Goal: Complete application form: Complete application form

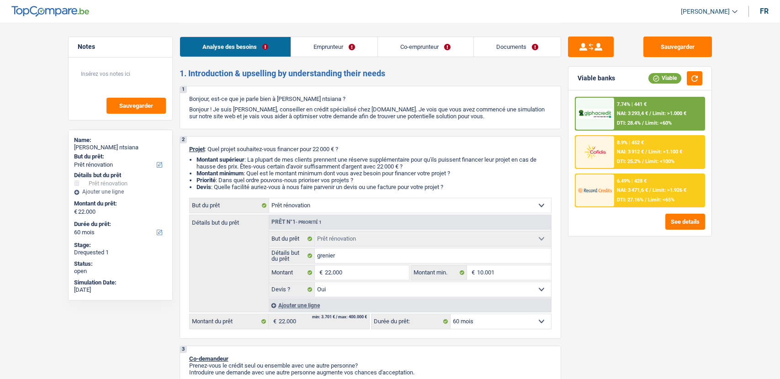
select select "renovation"
select select "60"
select select "renovation"
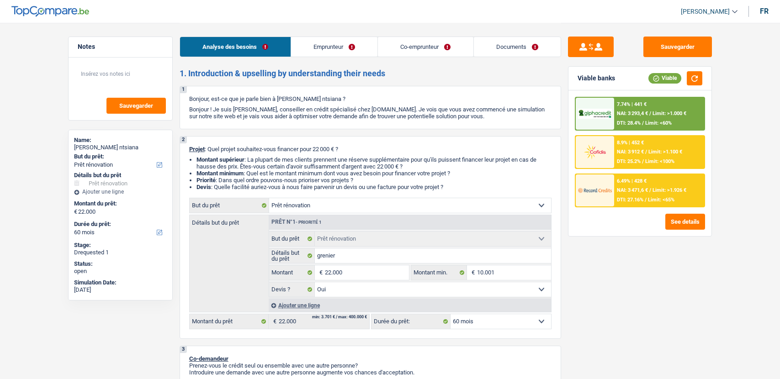
select select "yes"
select select "60"
select select "worker"
select select "privateEmployee"
select select "netSalary"
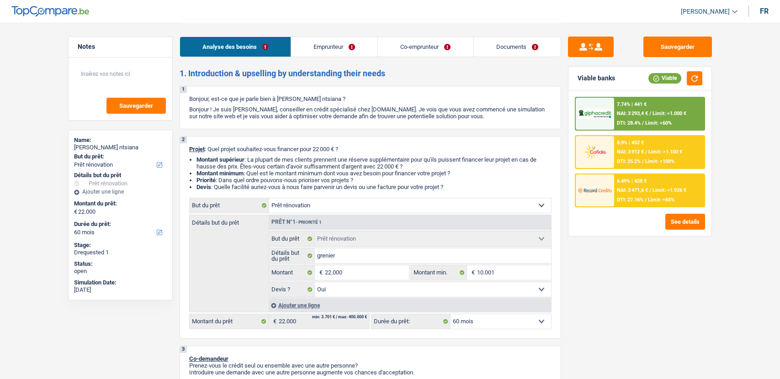
select select "familyAllowances"
select select "mealVouchers"
select select "netSalary"
select select "mealVouchers"
select select "ownerWithMortgage"
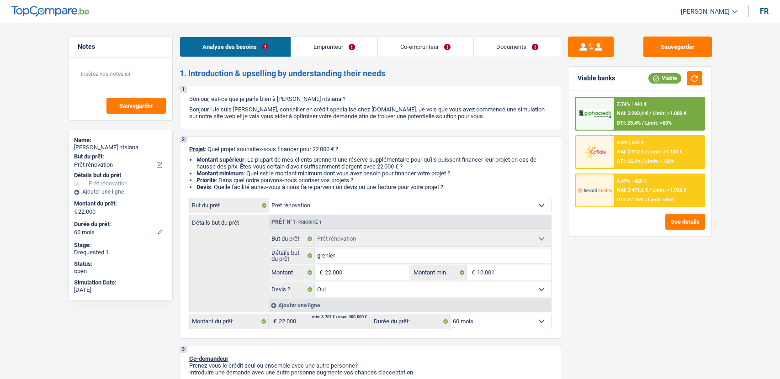
select select "cardOrCredit"
select select "mortgage"
select select "300"
select select "renovation"
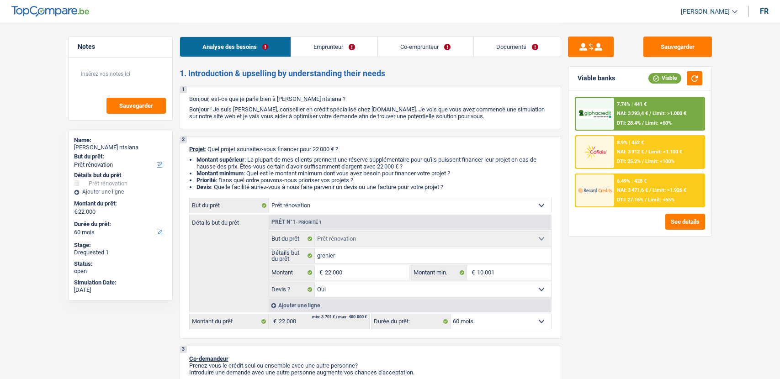
select select "yes"
select select "60"
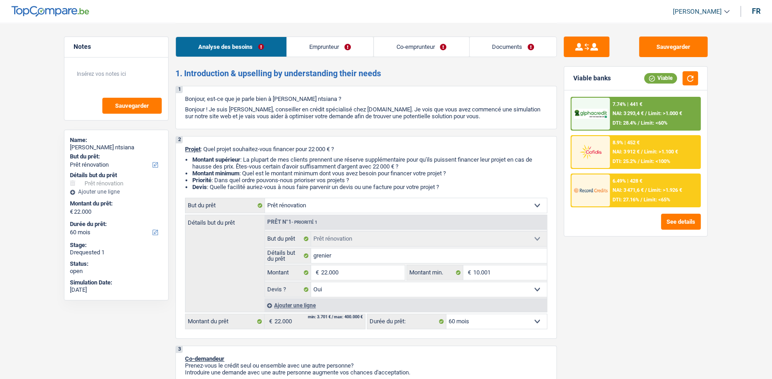
drag, startPoint x: 0, startPoint y: 0, endPoint x: 514, endPoint y: 47, distance: 515.8
click at [514, 47] on link "Documents" at bounding box center [513, 47] width 87 height 20
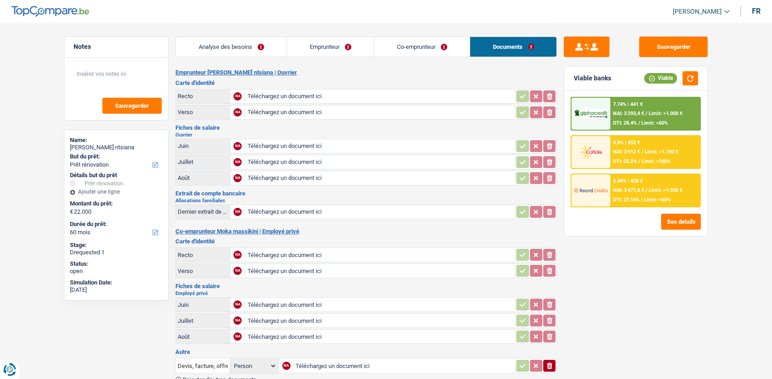
click at [268, 54] on link "Analyse des besoins" at bounding box center [231, 47] width 111 height 20
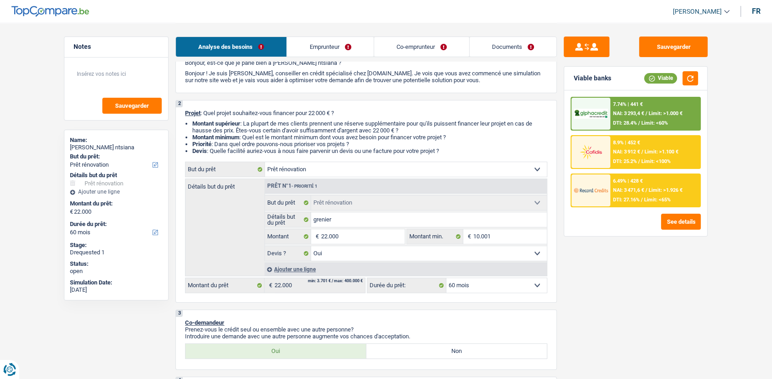
scroll to position [36, 0]
click at [467, 177] on select "Confort maison: meubles, textile, peinture, électroménager, outillage non-profe…" at bounding box center [406, 170] width 282 height 15
click at [584, 284] on div "Sauvegarder Viable banks Viable 7.74% | 441 € NAI: 3 293,4 € / Limit: >1.000 € …" at bounding box center [636, 201] width 158 height 328
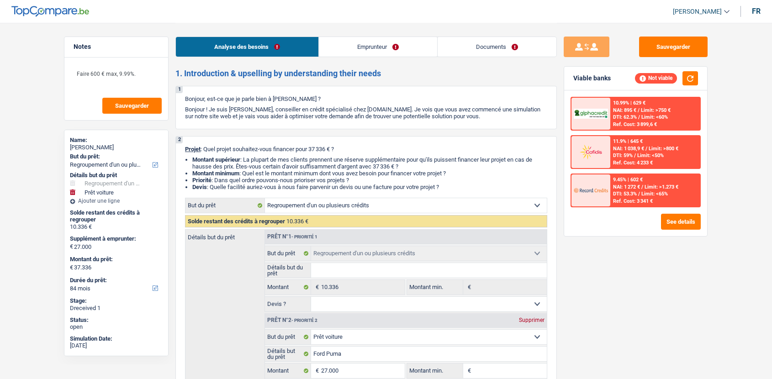
select select "refinancing"
select select "car"
select select "84"
select select "refinancing"
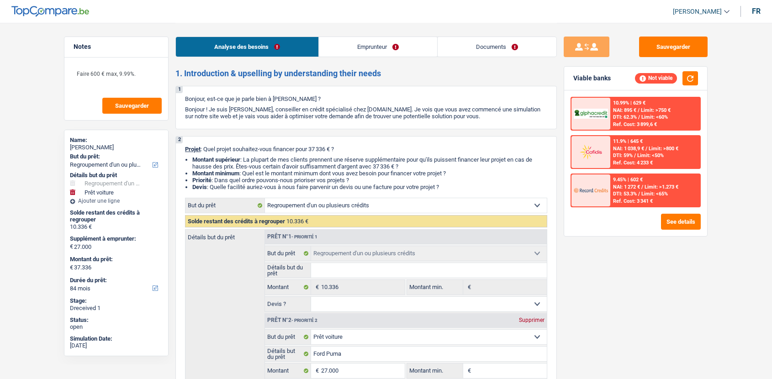
select select "refinancing"
select select "car"
select select "yes"
select select "84"
select select "privateEmployee"
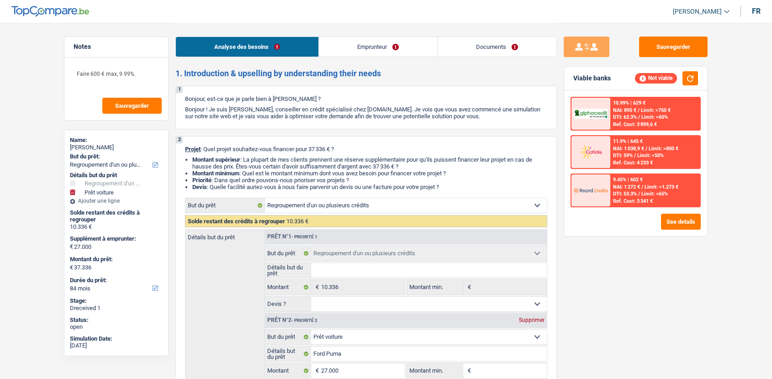
select select "netSalary"
select select "mealVouchers"
select select "familyAllowances"
select select "rents"
select select "creditConsolidation"
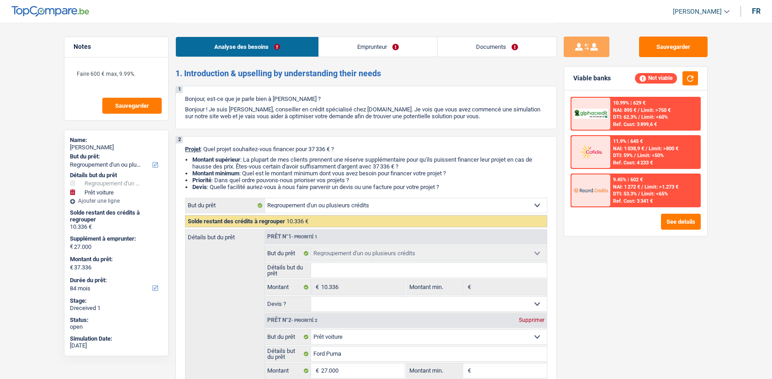
select select "84"
select select "cardOrCredit"
select select "refinancing"
select select "car"
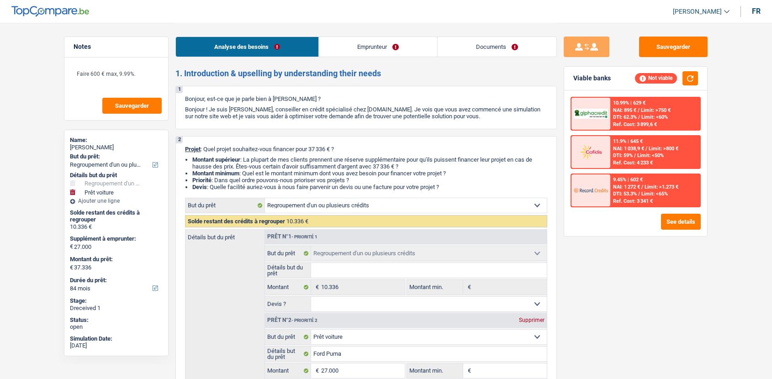
select select "yes"
select select "84"
select select "32"
select select "single"
drag, startPoint x: 0, startPoint y: 0, endPoint x: 529, endPoint y: 51, distance: 531.1
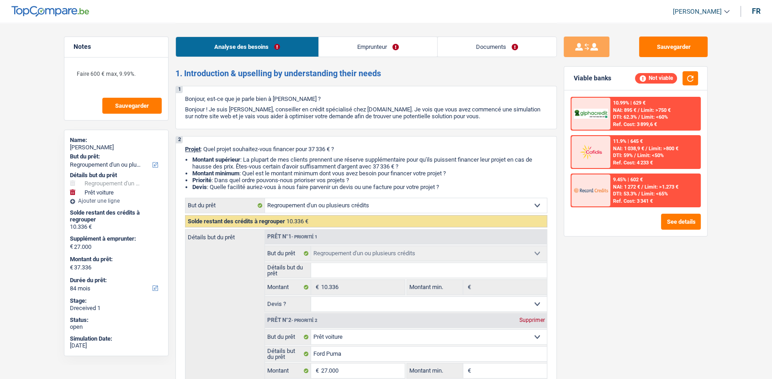
click at [529, 51] on link "Documents" at bounding box center [497, 47] width 119 height 20
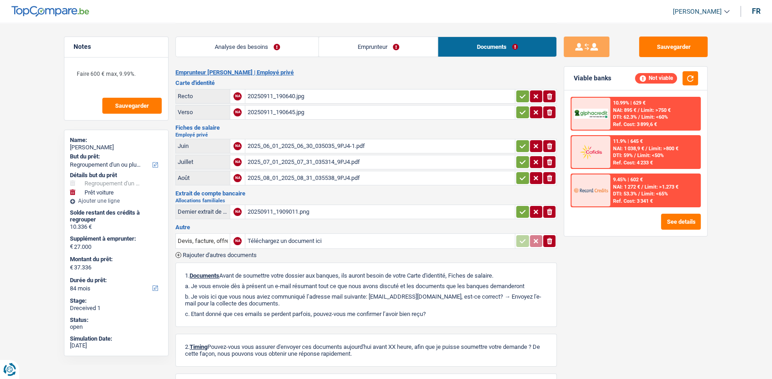
click at [413, 41] on link "Emprunteur" at bounding box center [378, 47] width 119 height 20
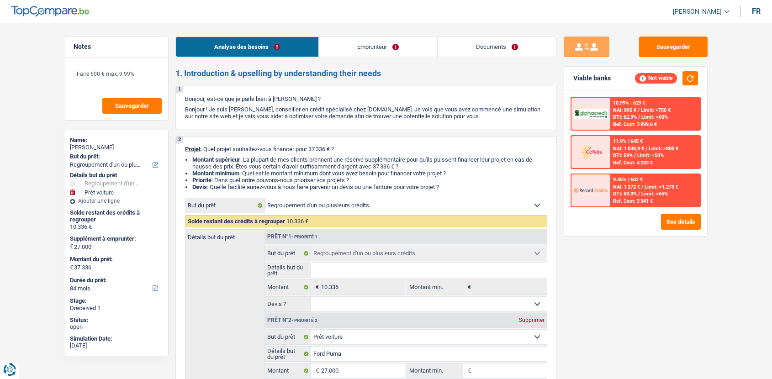
select select "refinancing"
select select "car"
select select "84"
select select "refinancing"
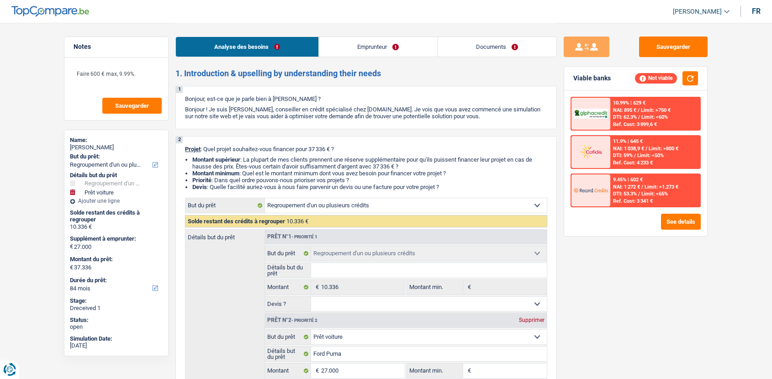
select select "refinancing"
select select "car"
select select "yes"
select select "84"
select select "privateEmployee"
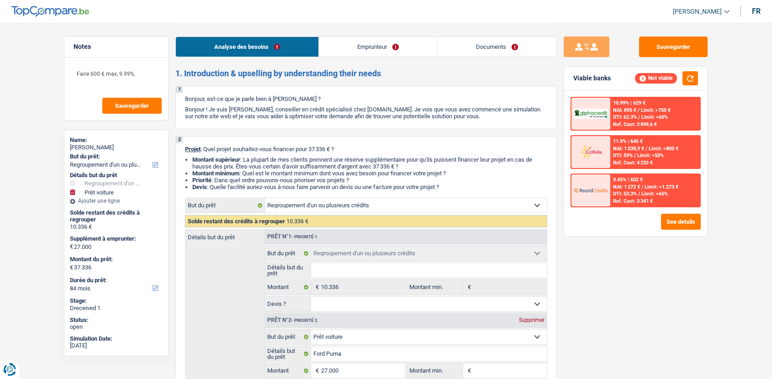
select select "netSalary"
select select "mealVouchers"
select select "familyAllowances"
select select "rents"
select select "creditConsolidation"
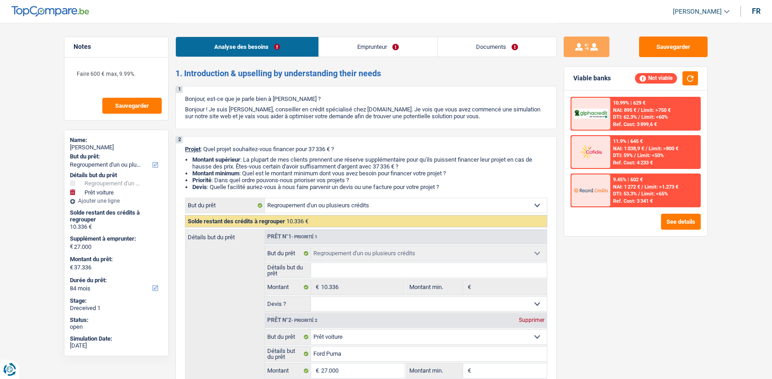
select select "84"
select select "cardOrCredit"
select select "refinancing"
select select "car"
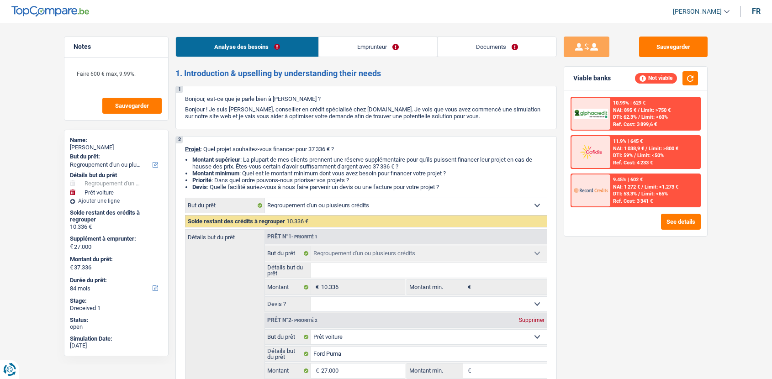
select select "yes"
select select "84"
click at [406, 51] on link "Emprunteur" at bounding box center [378, 47] width 118 height 20
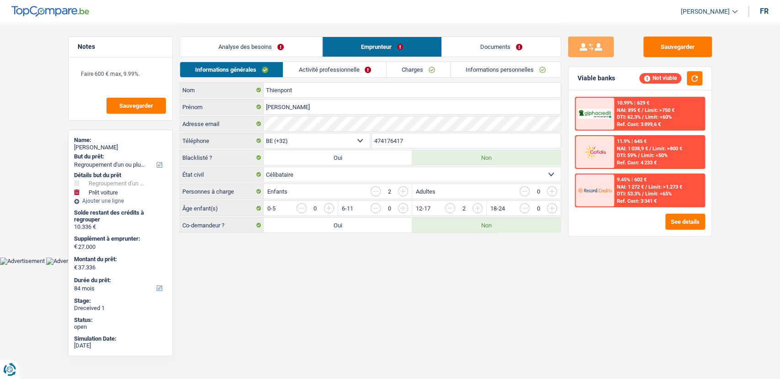
click at [495, 50] on link "Documents" at bounding box center [501, 47] width 119 height 20
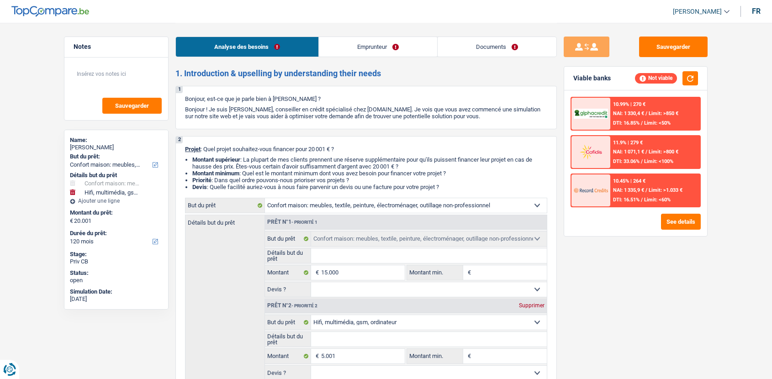
select select "household"
select select "tech"
select select "120"
select select "household"
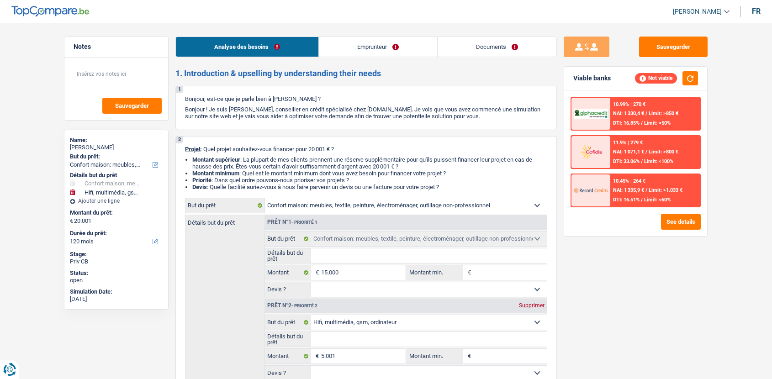
select select "household"
select select "tech"
select select "120"
select select "unemployed"
select select "unemployment"
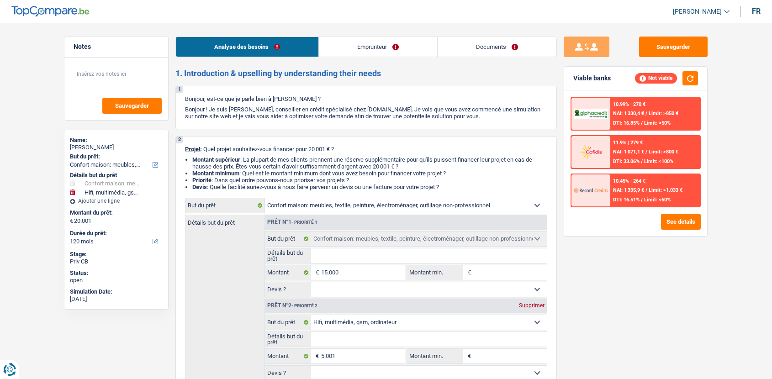
select select "liveWithParents"
select select "household"
select select "tech"
select select "120"
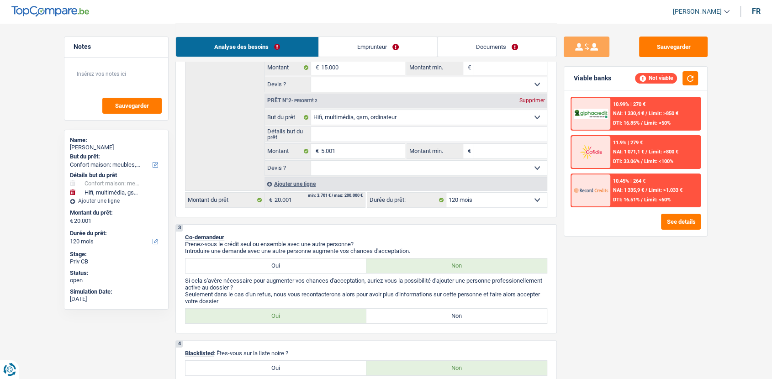
scroll to position [185, 0]
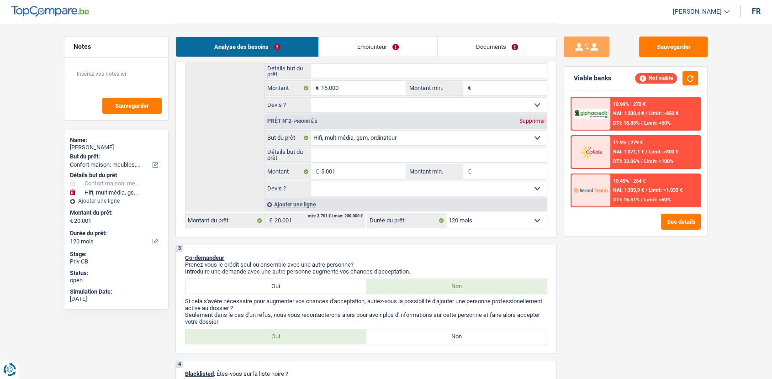
click at [369, 49] on link "Emprunteur" at bounding box center [378, 47] width 118 height 20
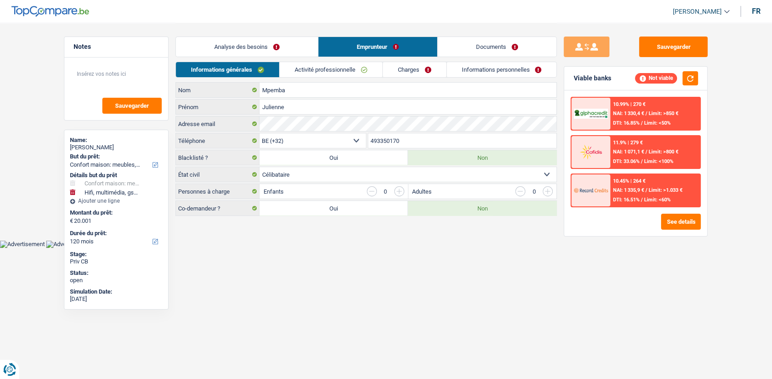
scroll to position [0, 0]
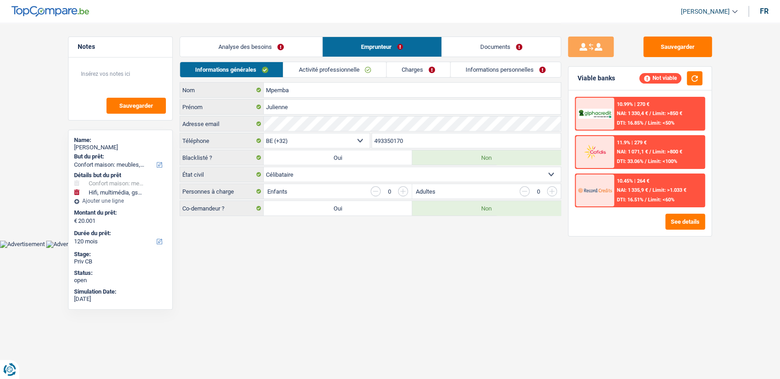
click at [324, 71] on link "Activité professionnelle" at bounding box center [334, 69] width 103 height 15
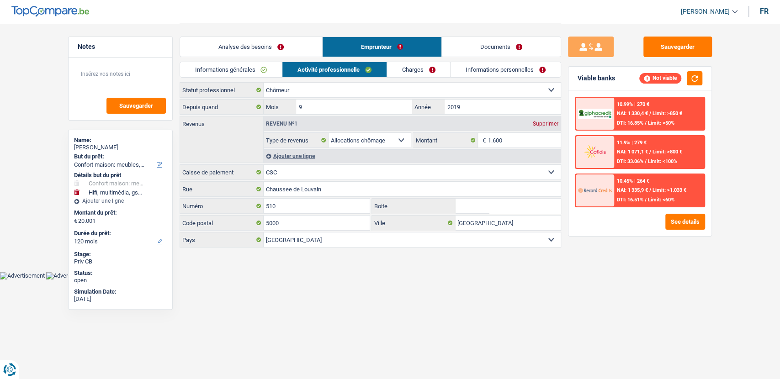
click at [425, 72] on link "Charges" at bounding box center [419, 69] width 64 height 15
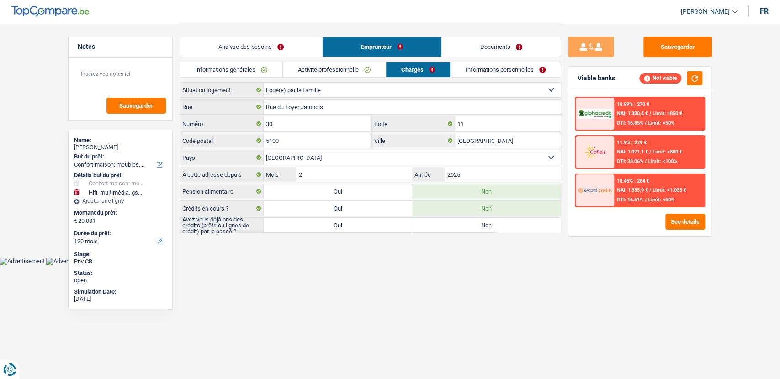
click at [490, 71] on link "Informations personnelles" at bounding box center [506, 69] width 110 height 15
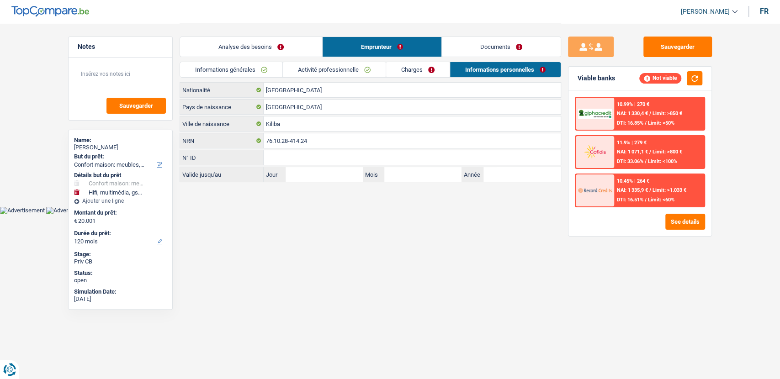
click at [510, 53] on link "Documents" at bounding box center [501, 47] width 119 height 20
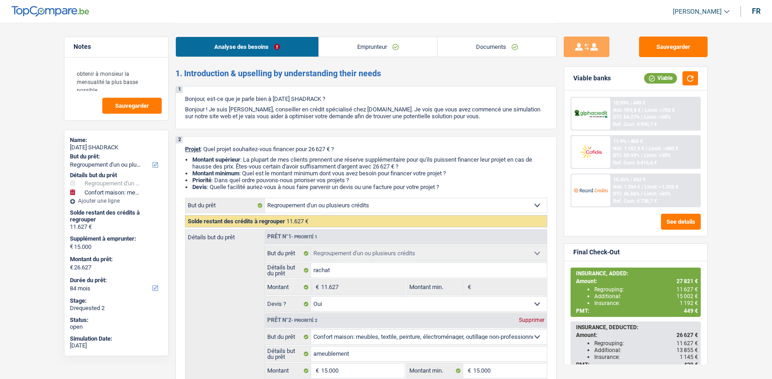
select select "refinancing"
select select "household"
select select "84"
select select "refinancing"
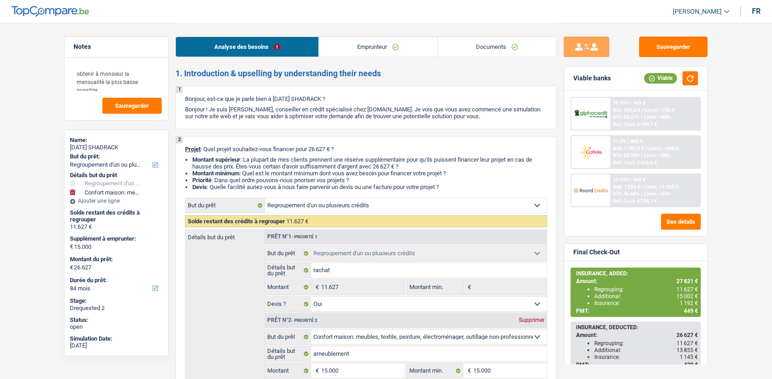
select select "refinancing"
select select "yes"
select select "household"
select select "not_answered"
select select "84"
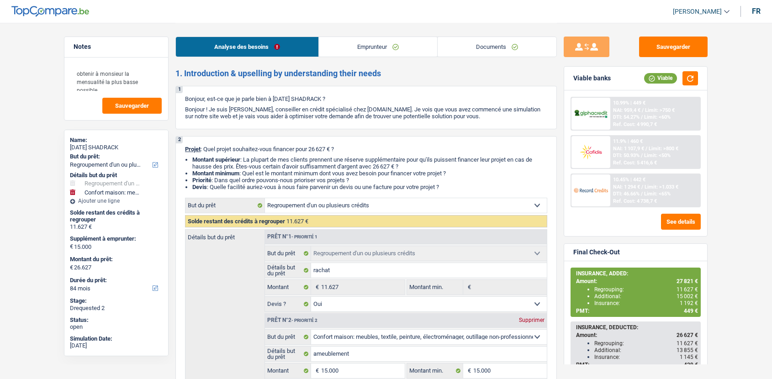
select select "worker"
select select "netSalary"
select select "mealVouchers"
select select "rents"
select select "personalLoan"
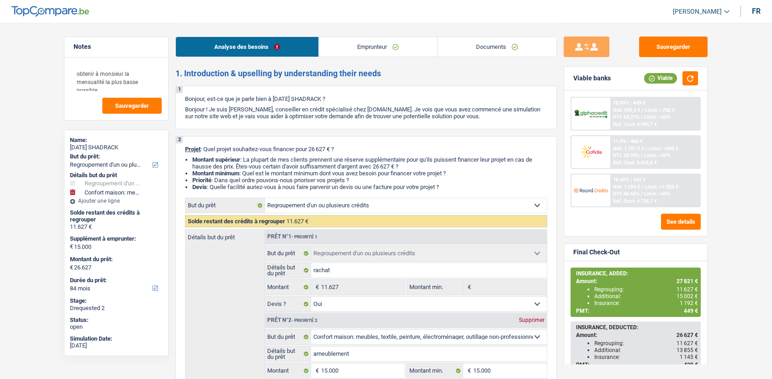
select select "homeFurnishingOrRelocation"
select select "42"
select select "personalLoan"
select select "homeFurnishingOrRelocation"
select select "60"
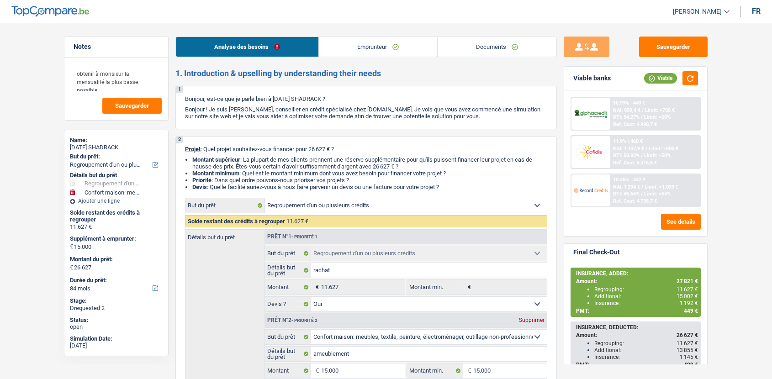
select select "refinancing"
select select "yes"
select select "household"
select select "not_answered"
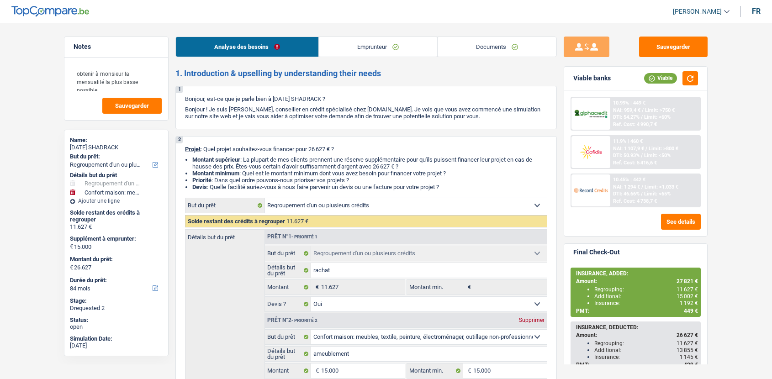
select select "84"
click at [367, 53] on link "Emprunteur" at bounding box center [378, 47] width 118 height 20
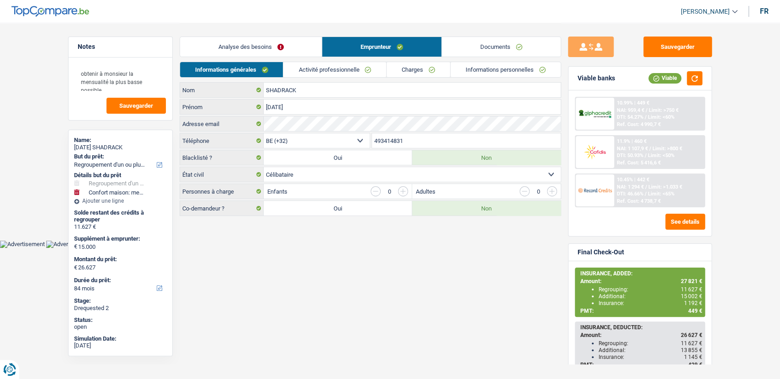
click at [469, 48] on link "Documents" at bounding box center [501, 47] width 119 height 20
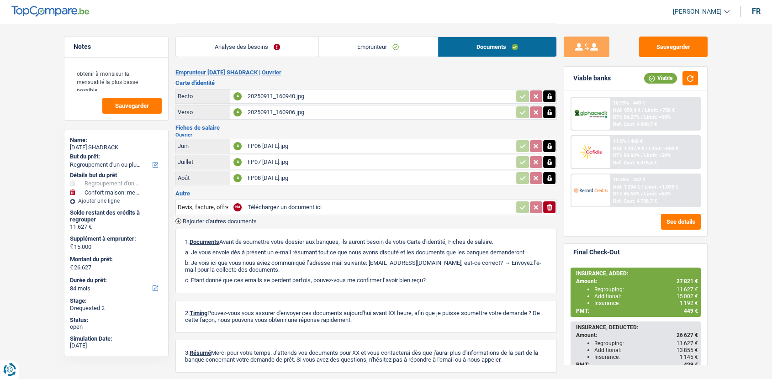
click at [260, 51] on link "Analyse des besoins" at bounding box center [247, 47] width 143 height 20
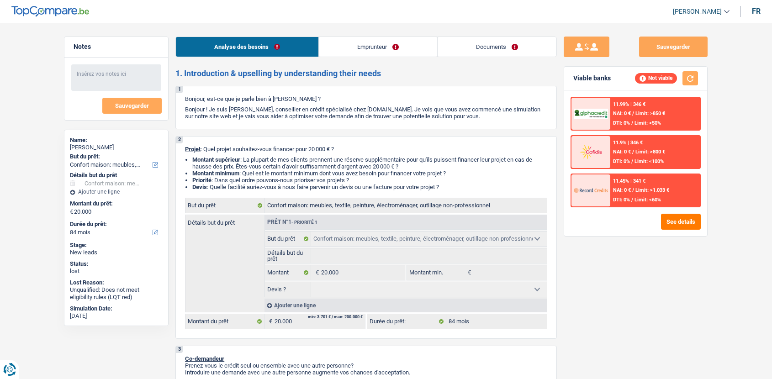
select select "household"
select select "84"
select select "household"
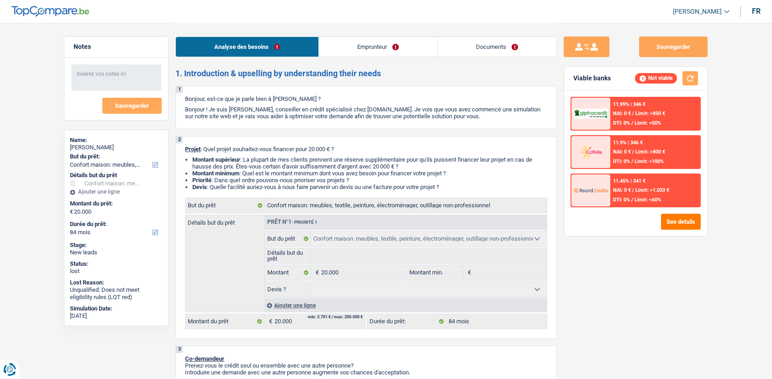
select select "84"
select select "independent"
select select "netSalary"
select select "household"
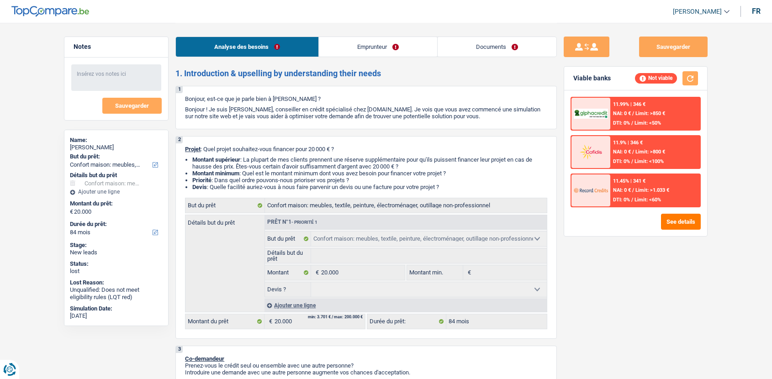
select select "84"
click at [377, 39] on link "Emprunteur" at bounding box center [378, 47] width 118 height 20
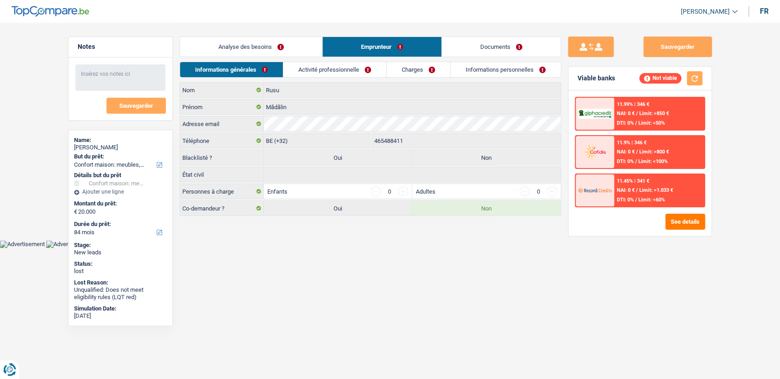
click at [283, 50] on link "Analyse des besoins" at bounding box center [251, 47] width 142 height 20
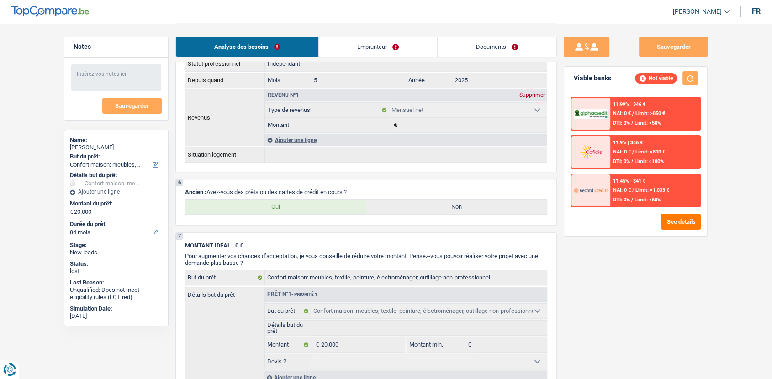
scroll to position [512, 0]
